Goal: Task Accomplishment & Management: Manage account settings

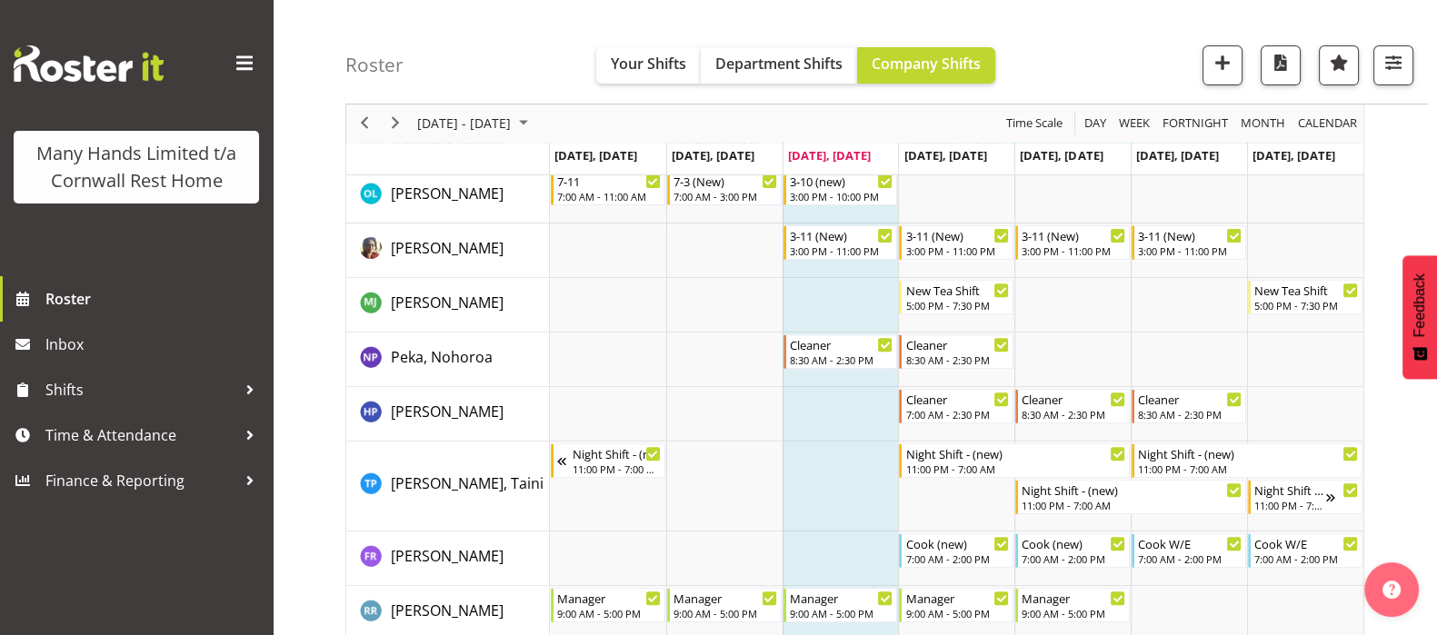
scroll to position [862, 0]
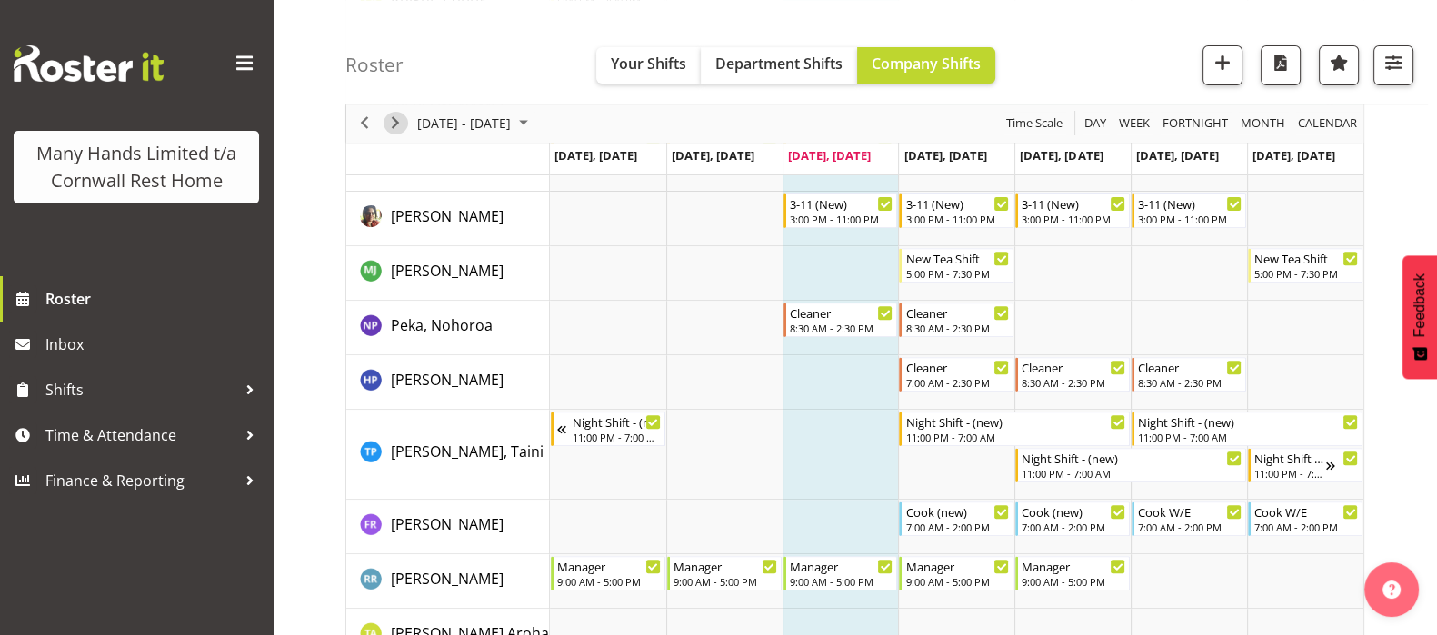
click at [390, 126] on span "Next" at bounding box center [395, 124] width 22 height 23
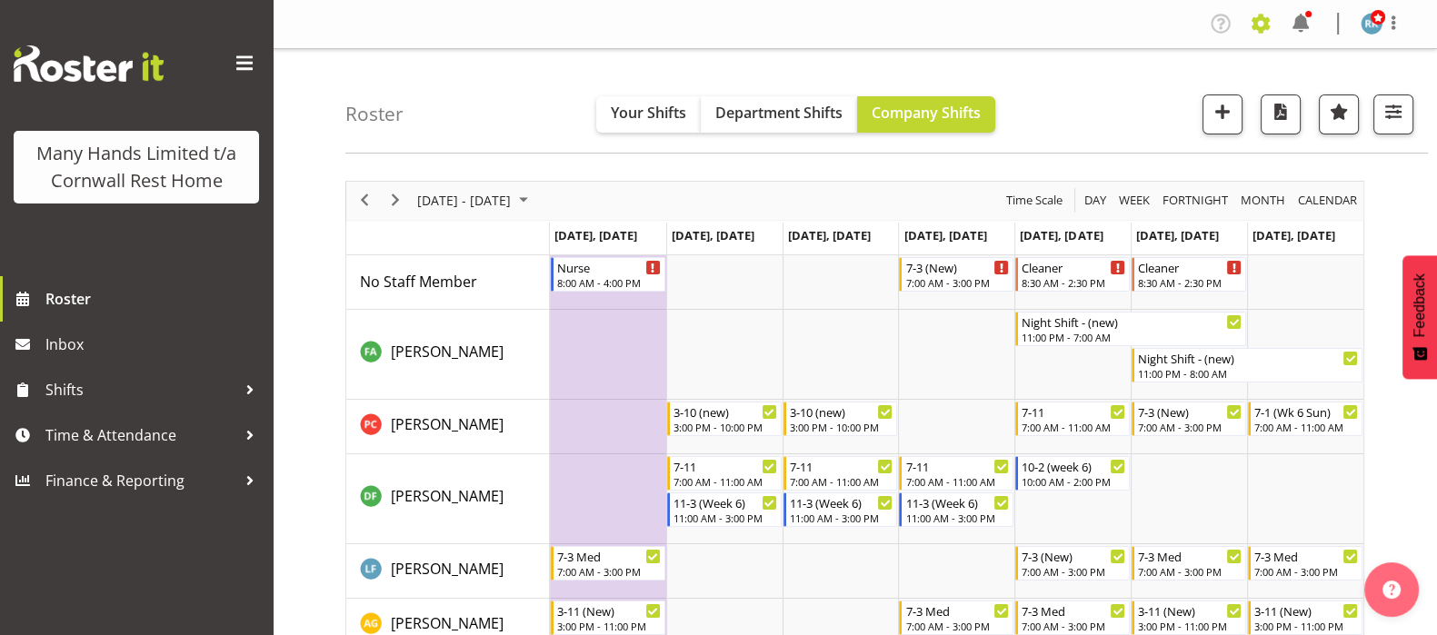
click at [1258, 23] on span at bounding box center [1260, 23] width 29 height 29
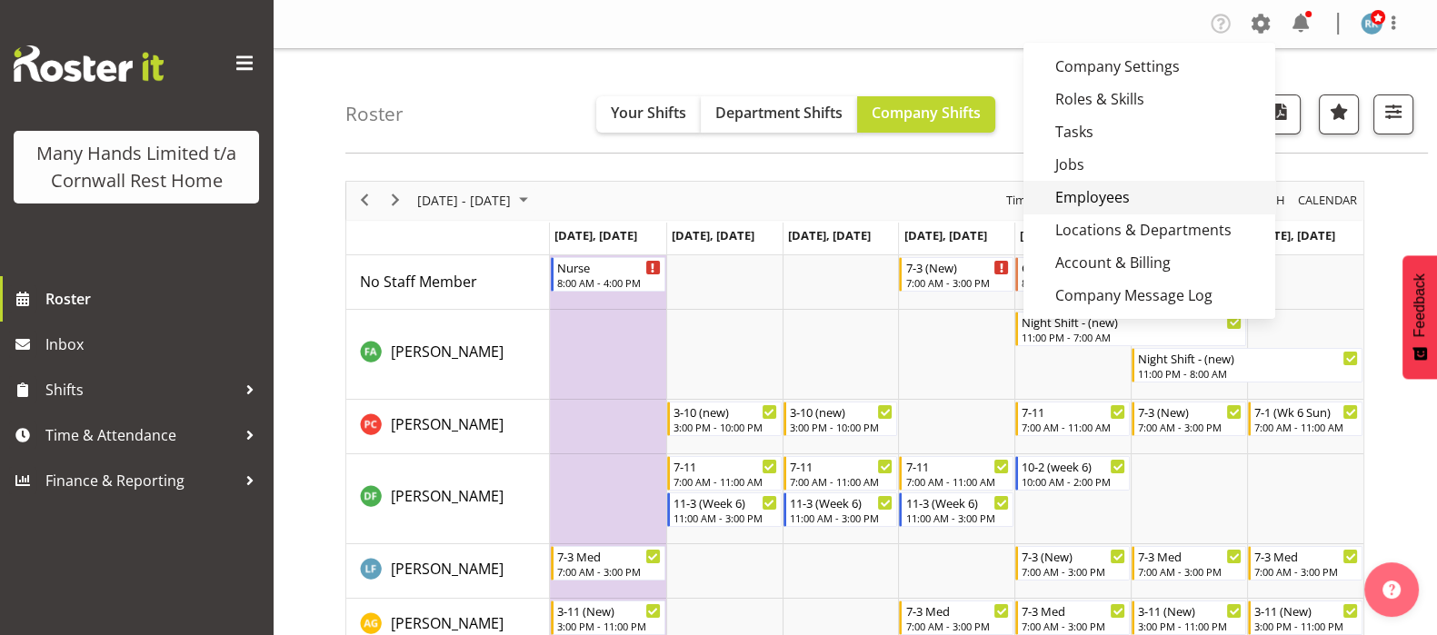
click at [1080, 194] on link "Employees" at bounding box center [1149, 197] width 252 height 33
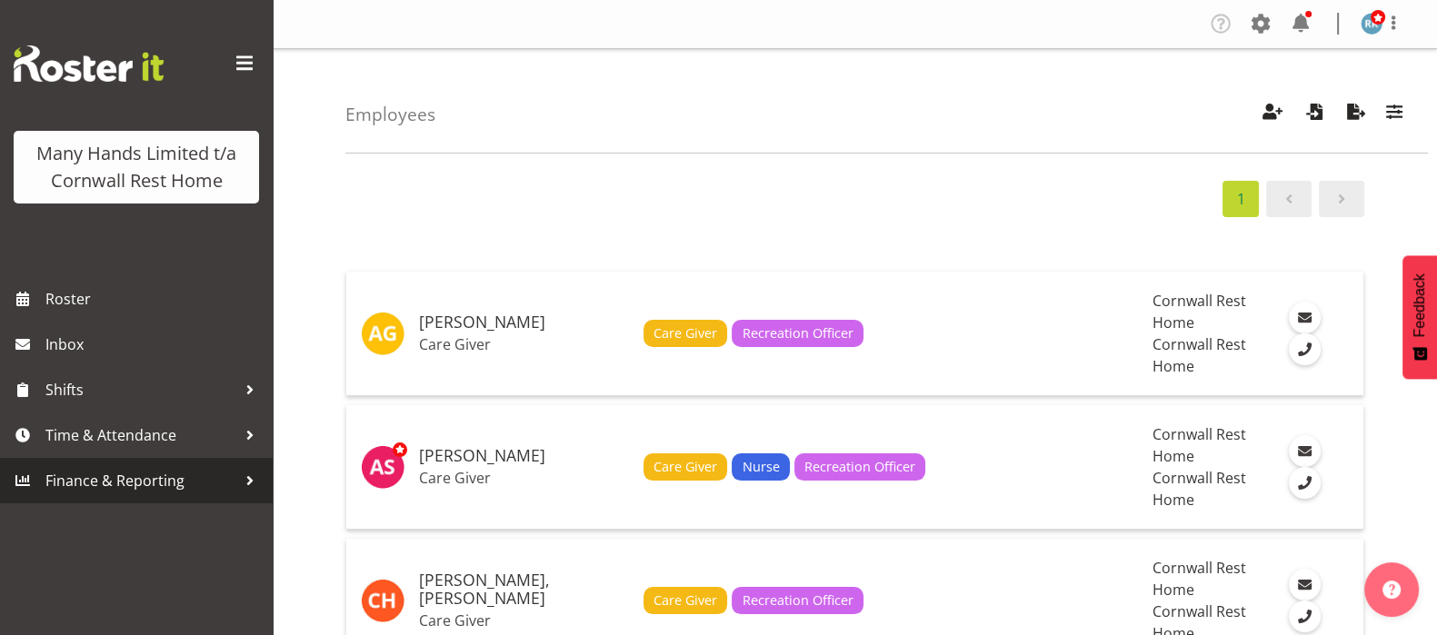
scroll to position [3318, 0]
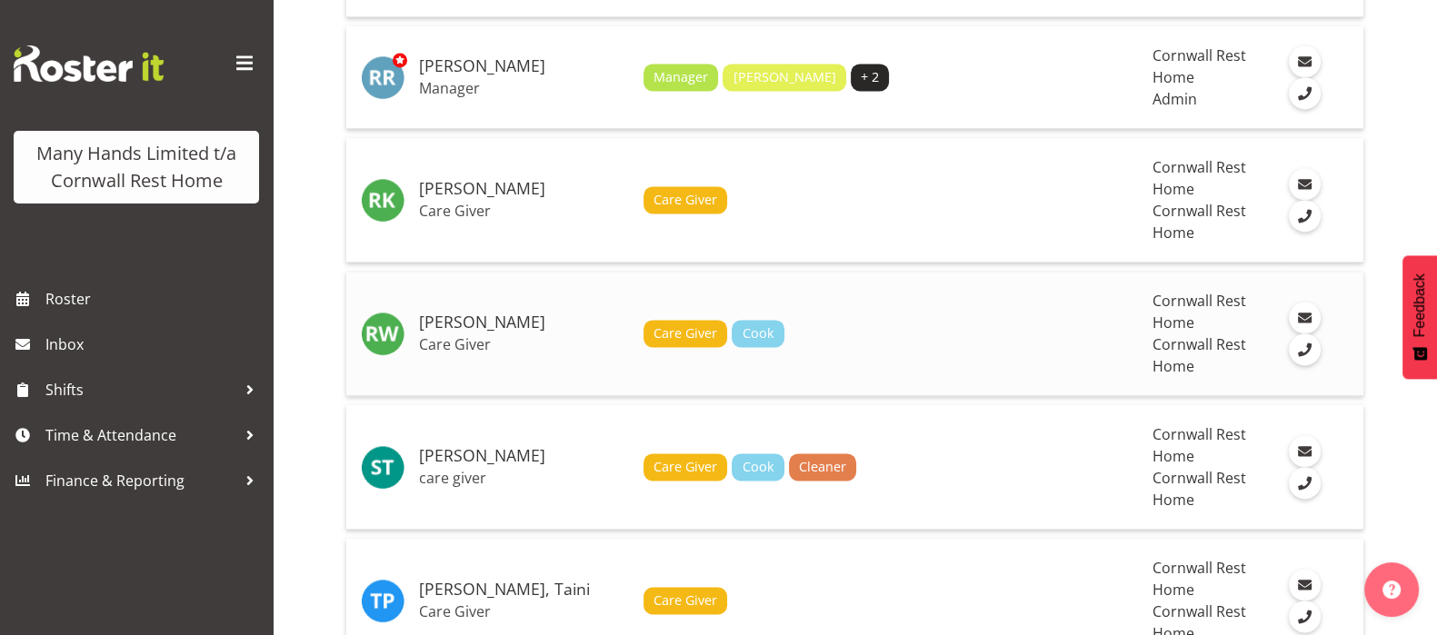
click at [471, 318] on h5 "[PERSON_NAME]" at bounding box center [524, 323] width 210 height 18
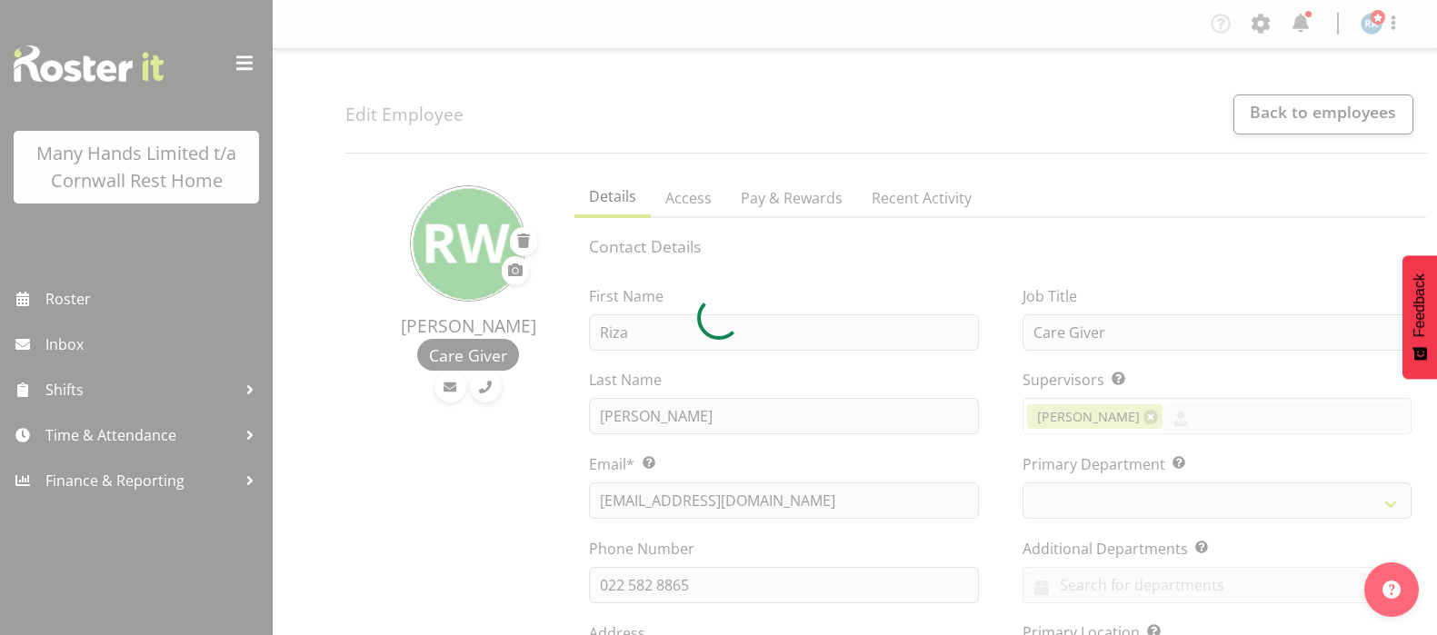
select select "TimelineWeek"
select select
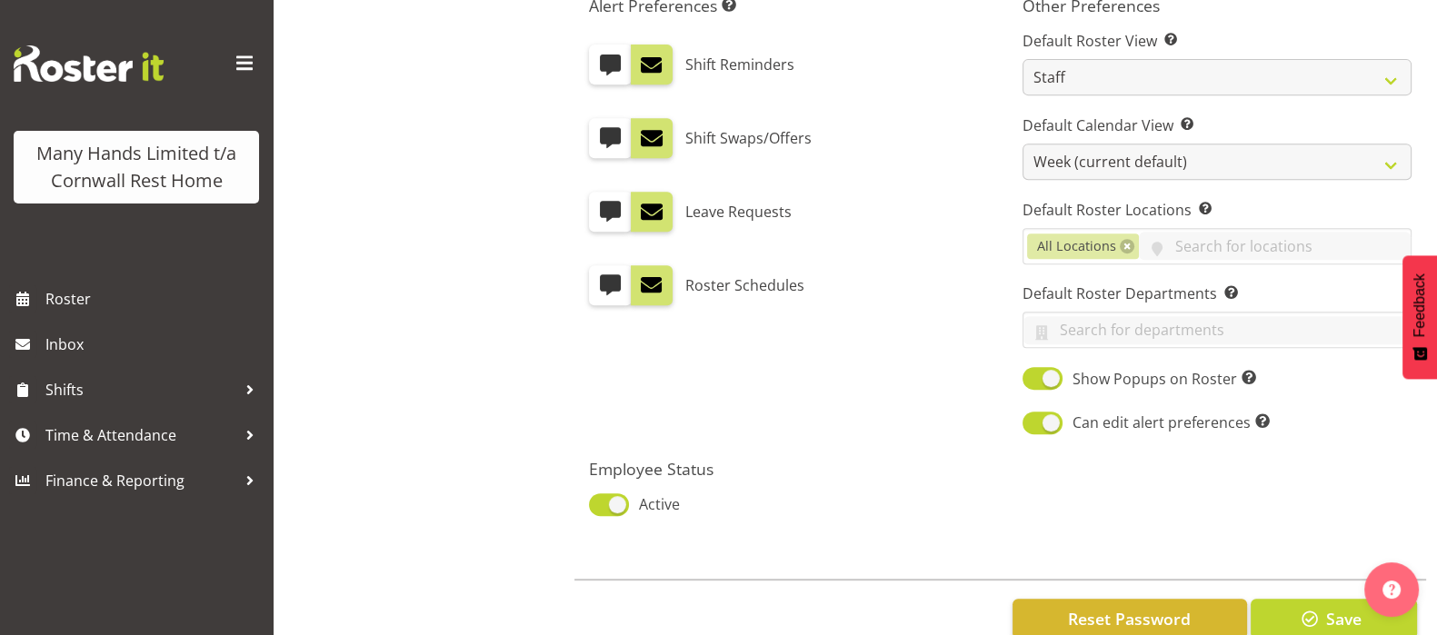
scroll to position [1045, 0]
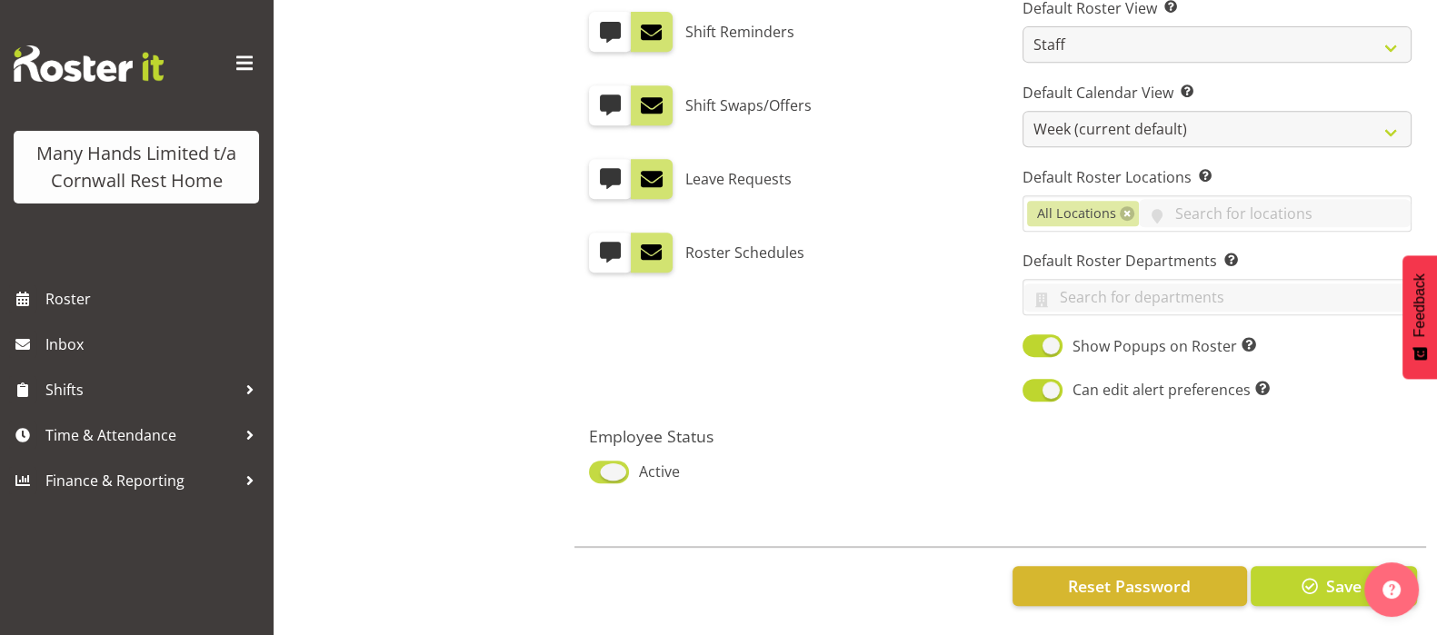
click at [613, 461] on span at bounding box center [609, 472] width 40 height 23
click at [601, 466] on input "Active" at bounding box center [595, 472] width 12 height 12
checkbox input "false"
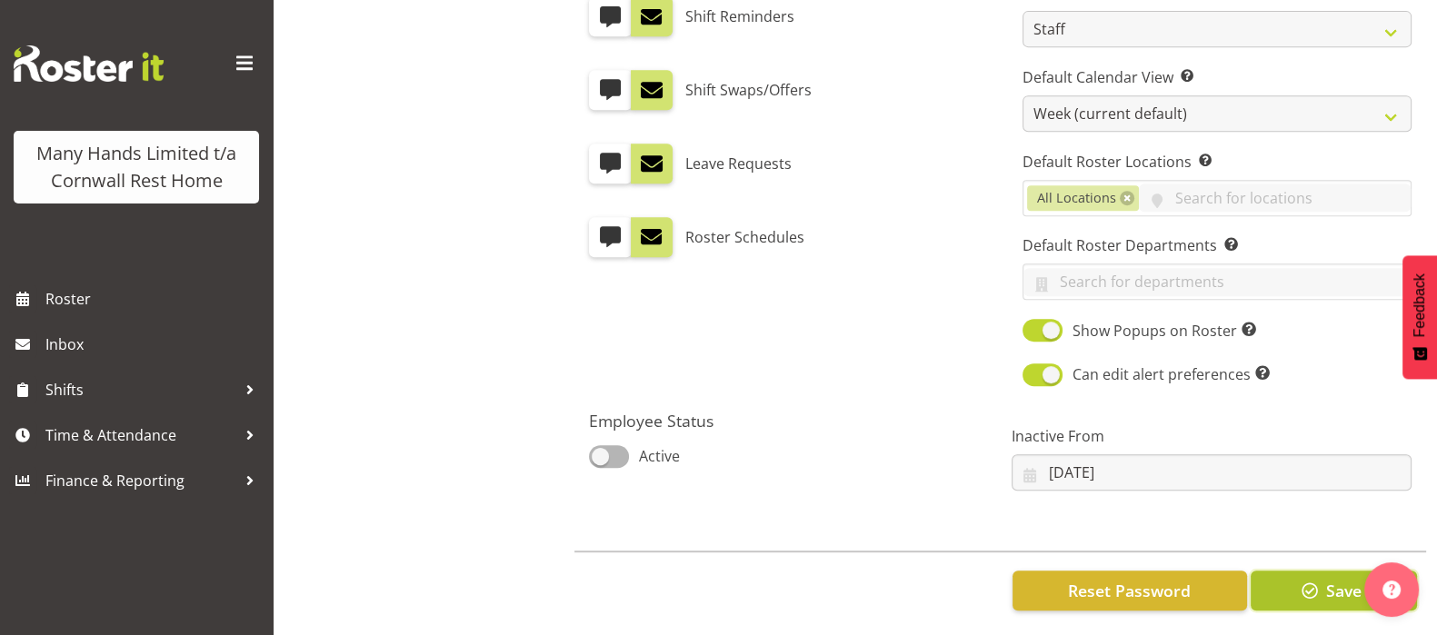
click at [1309, 584] on span "button" at bounding box center [1310, 591] width 24 height 24
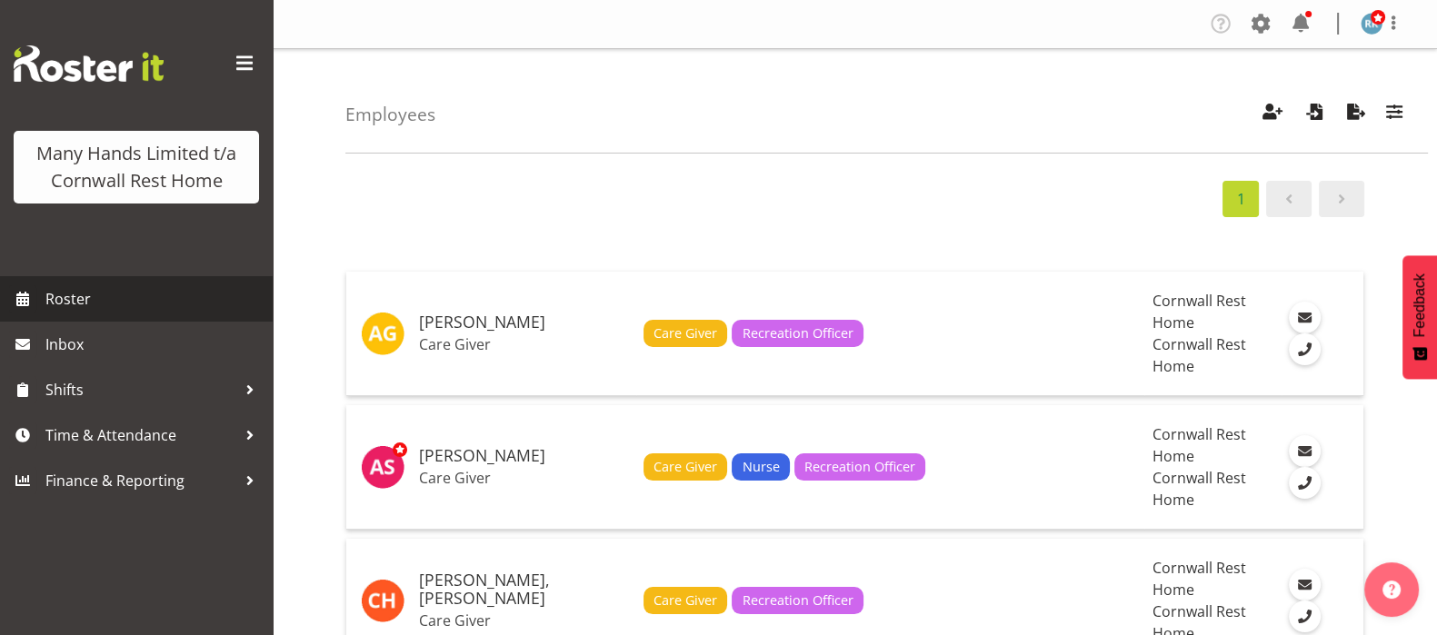
click at [73, 294] on span "Roster" at bounding box center [154, 298] width 218 height 27
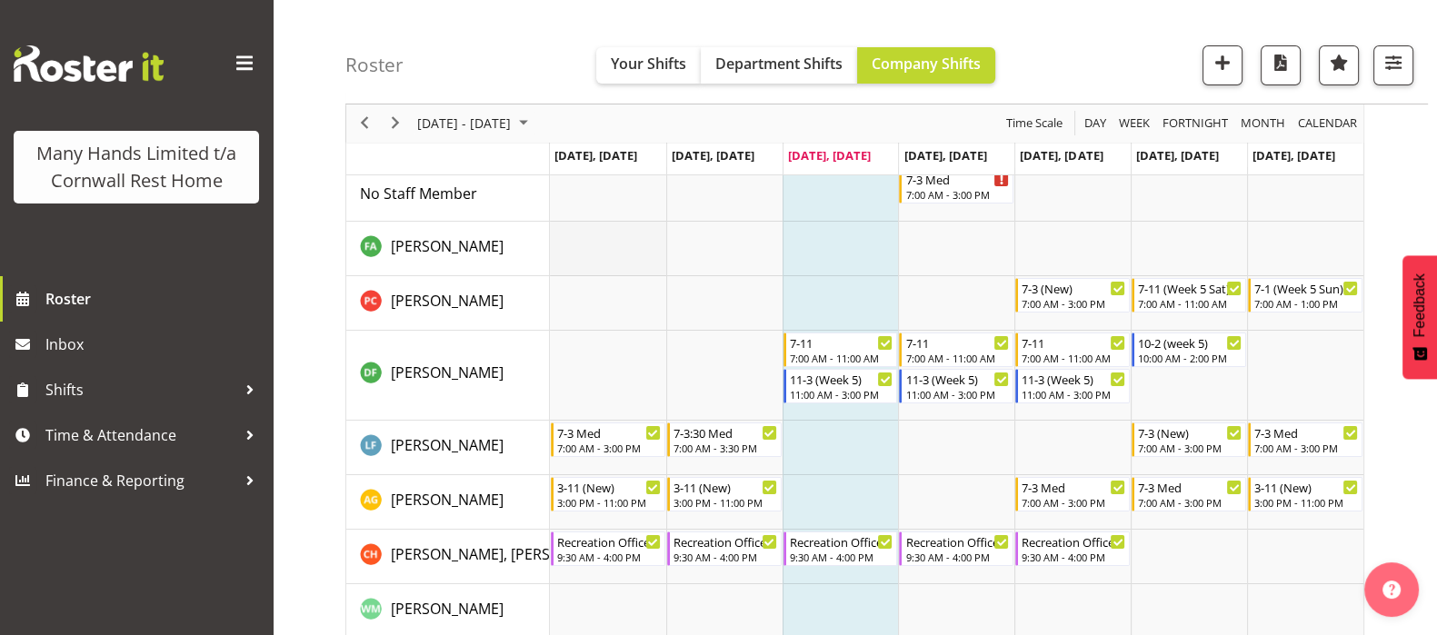
scroll to position [113, 0]
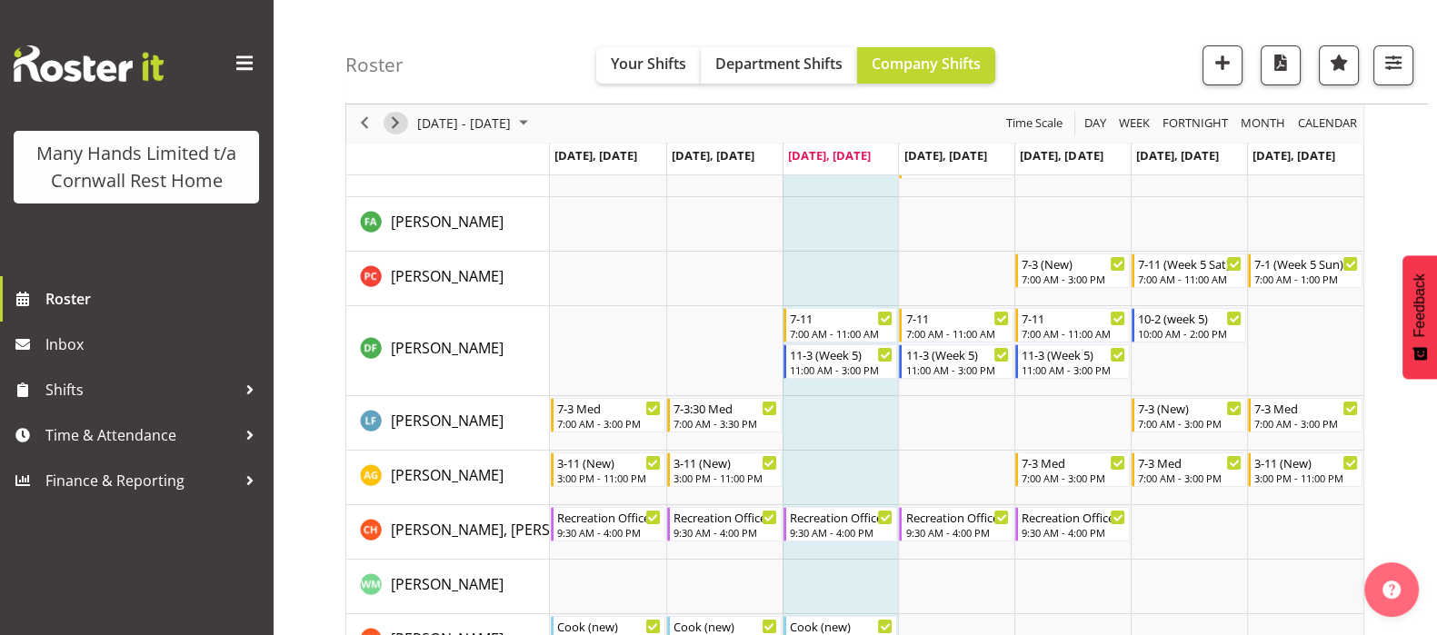
click at [387, 120] on span "Next" at bounding box center [395, 124] width 22 height 23
